Goal: Navigation & Orientation: Understand site structure

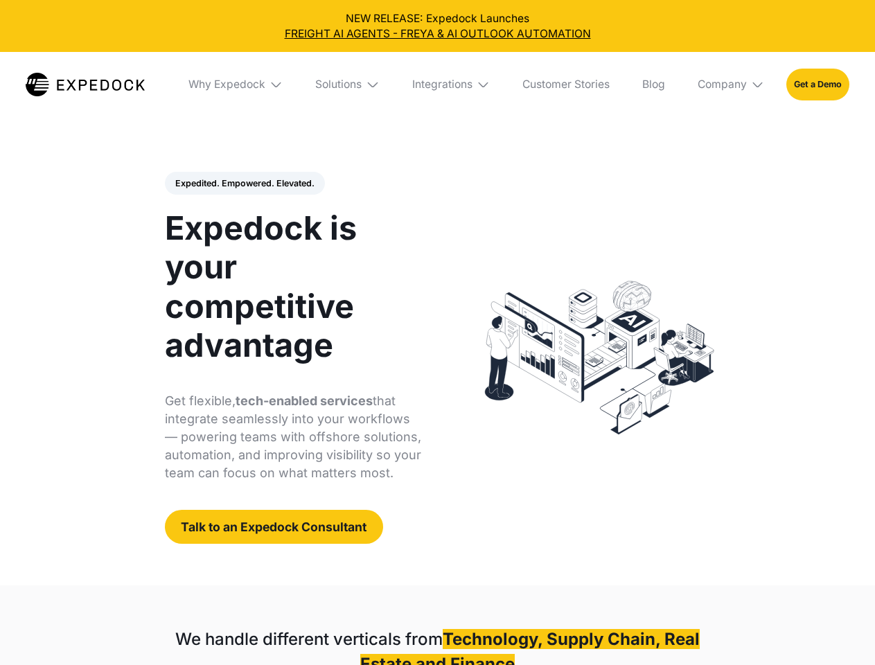
select select
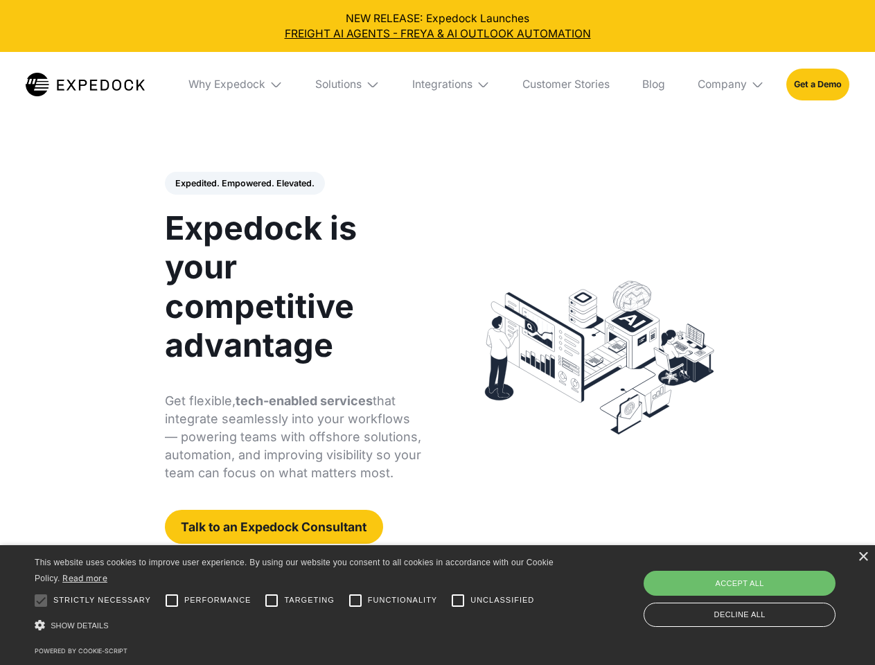
click at [437, 85] on div "Integrations" at bounding box center [442, 85] width 60 height 14
click at [236, 85] on div "Why Expedock" at bounding box center [215, 85] width 77 height 14
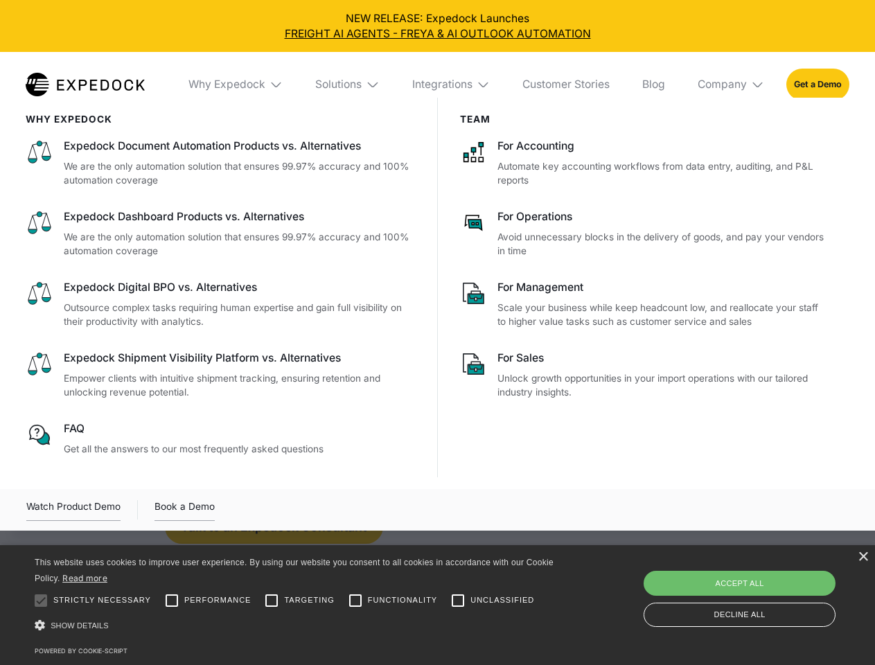
click at [349, 85] on div "Solutions" at bounding box center [338, 85] width 46 height 14
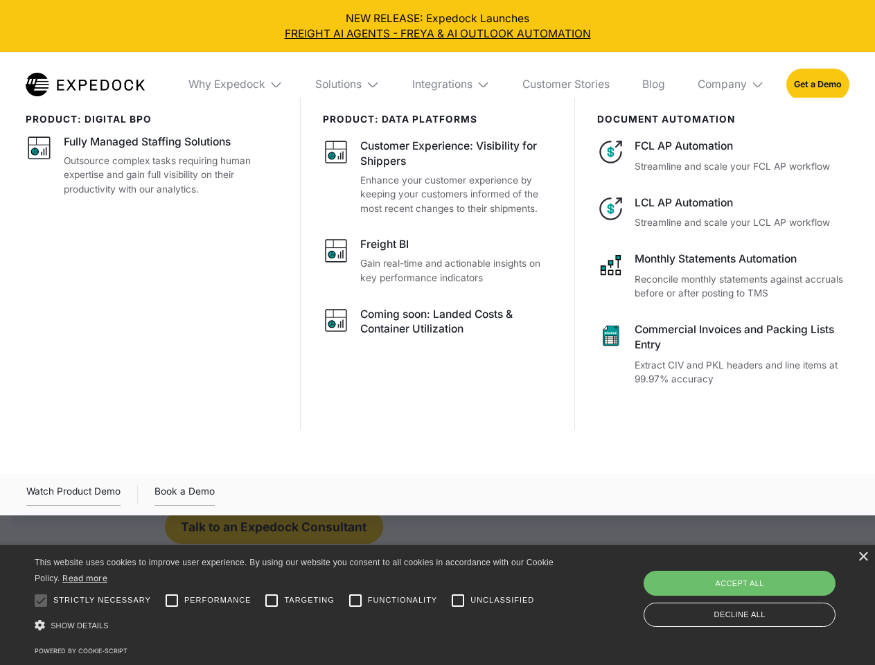
click at [452, 85] on div "Integrations" at bounding box center [442, 85] width 60 height 14
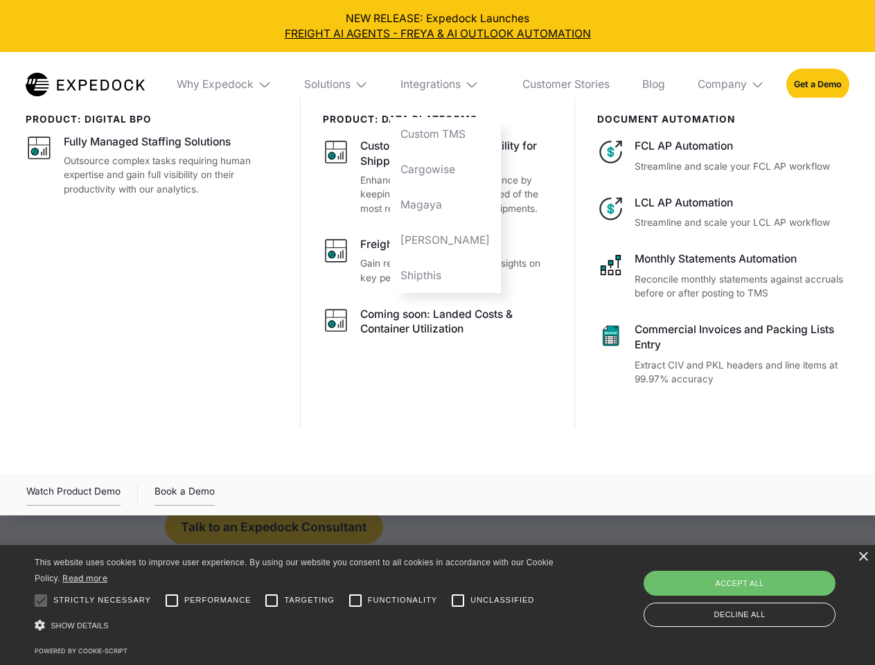
click at [732, 85] on div "Company" at bounding box center [722, 85] width 49 height 14
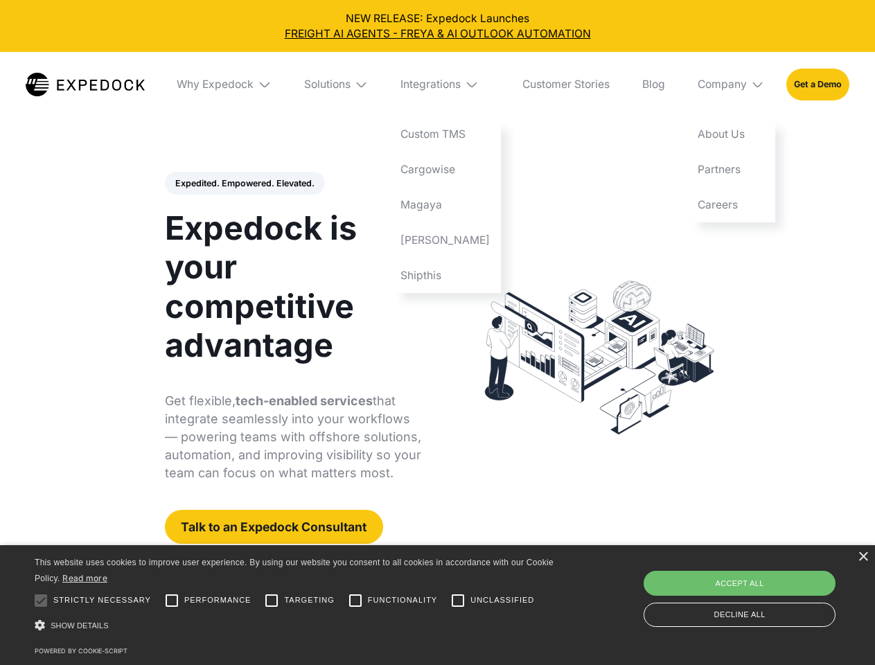
click at [244, 184] on div "Expedited. Empowered. Elevated. Automate Freight Document Extraction at 99.97% …" at bounding box center [293, 358] width 257 height 373
click at [41, 601] on div at bounding box center [41, 601] width 28 height 28
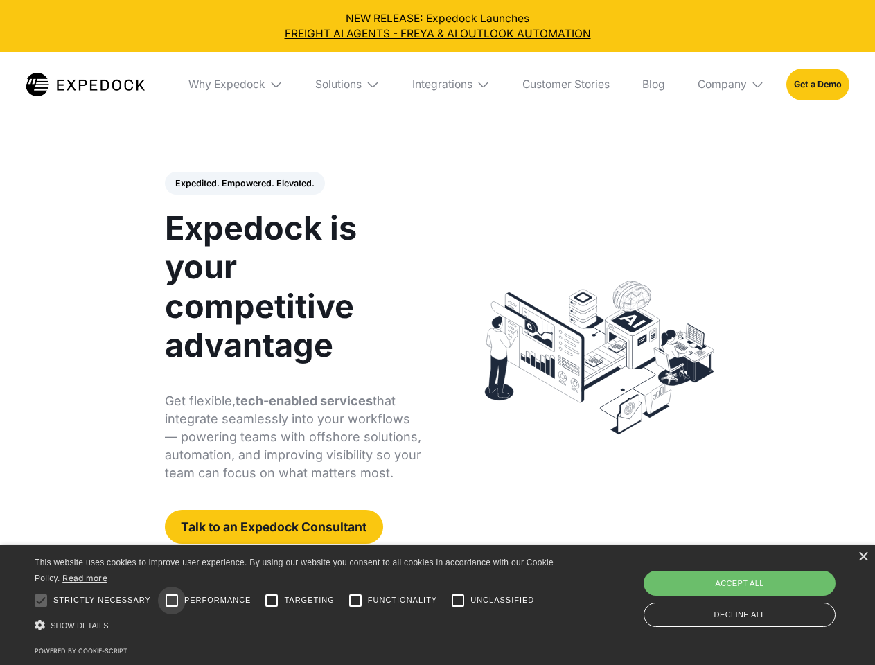
click at [172, 601] on input "Performance" at bounding box center [172, 601] width 28 height 28
checkbox input "true"
click at [272, 601] on input "Targeting" at bounding box center [272, 601] width 28 height 28
checkbox input "true"
click at [355, 601] on input "Functionality" at bounding box center [356, 601] width 28 height 28
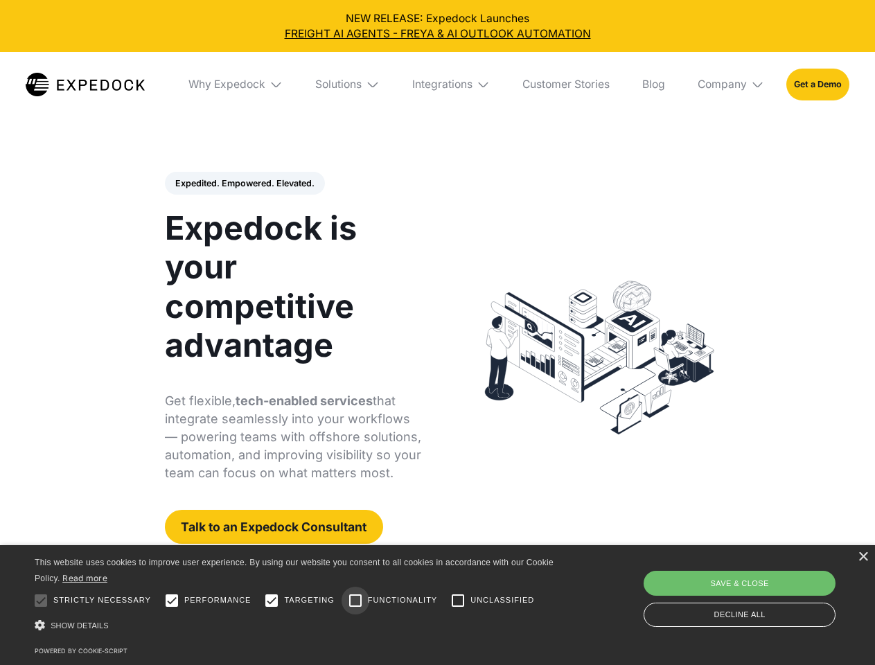
checkbox input "true"
